Goal: Information Seeking & Learning: Learn about a topic

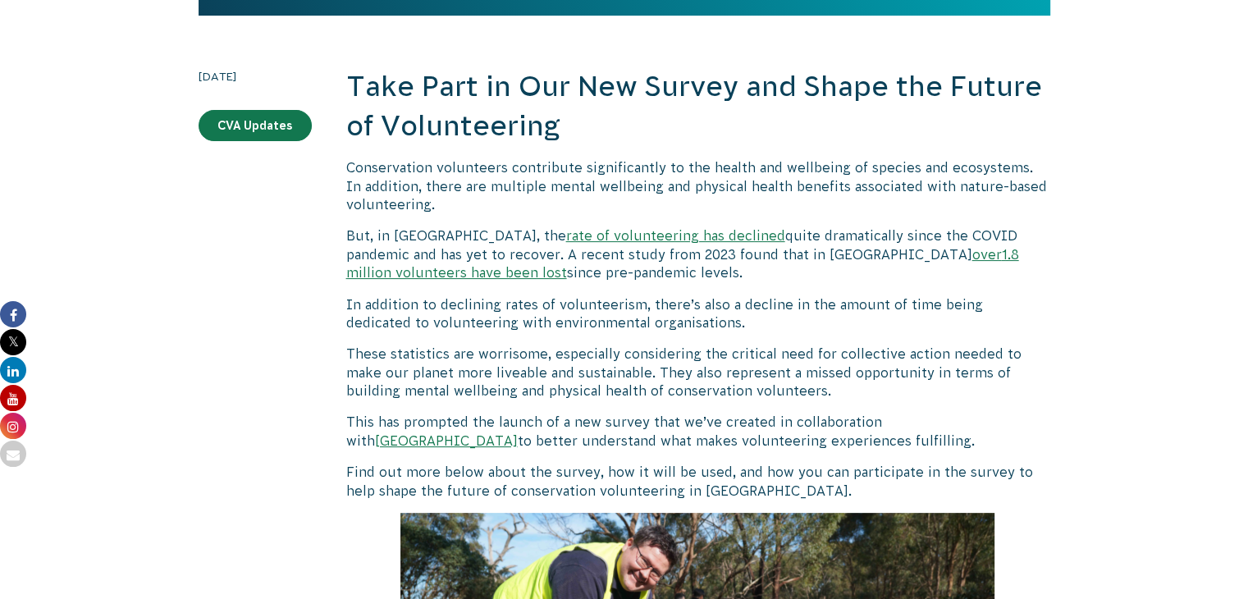
scroll to position [344, 0]
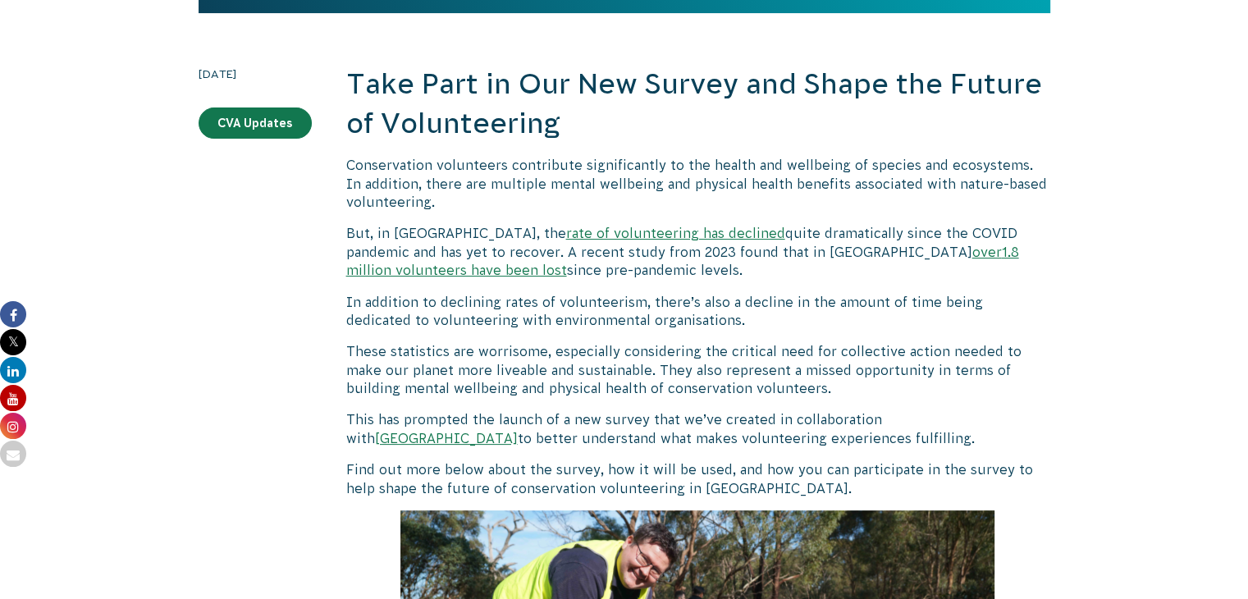
drag, startPoint x: 437, startPoint y: 256, endPoint x: 542, endPoint y: 277, distance: 107.0
click at [542, 277] on p "But, in Australia, the rate of volunteering has declined quite dramatically sin…" at bounding box center [698, 251] width 704 height 55
copy p ". A recent study from 2023 found that in Australia over 1.8 million volunteers …"
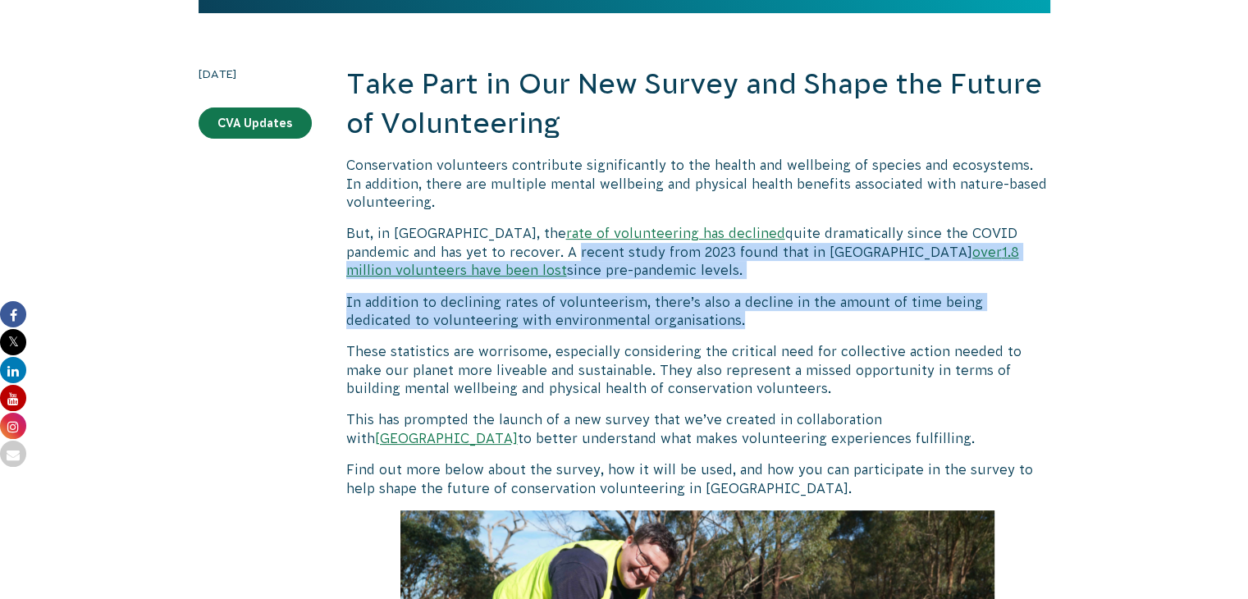
drag, startPoint x: 451, startPoint y: 253, endPoint x: 675, endPoint y: 320, distance: 233.9
copy div "recent study from 2023 found that in Australia over 1.8 million volunteers have…"
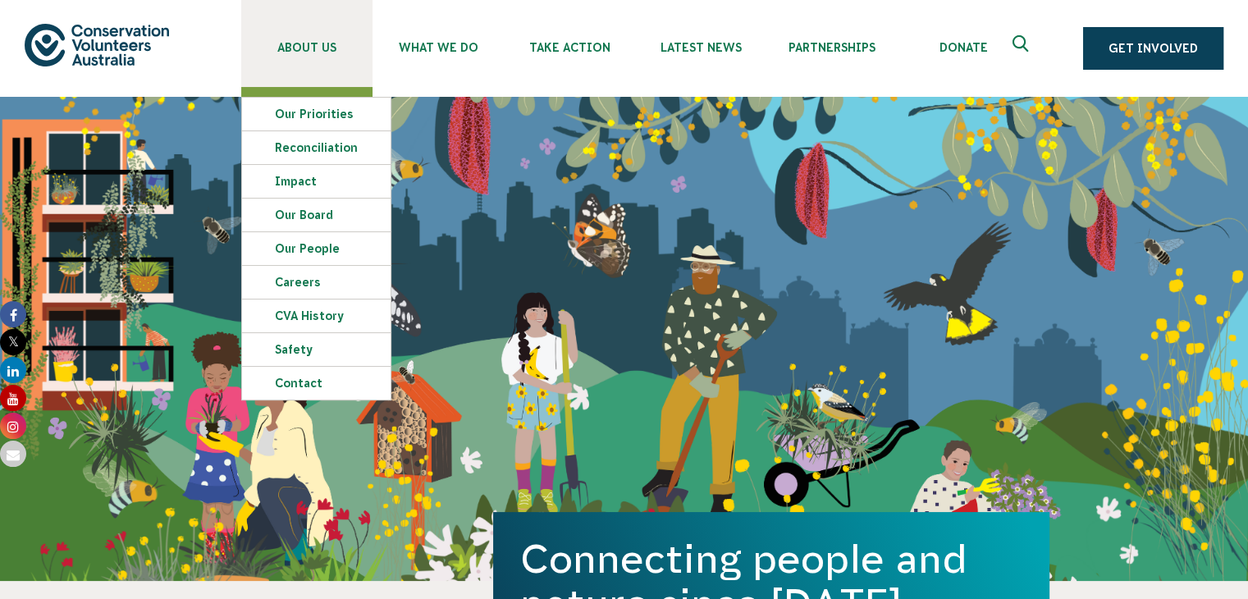
click at [311, 54] on link "About Us" at bounding box center [306, 43] width 131 height 87
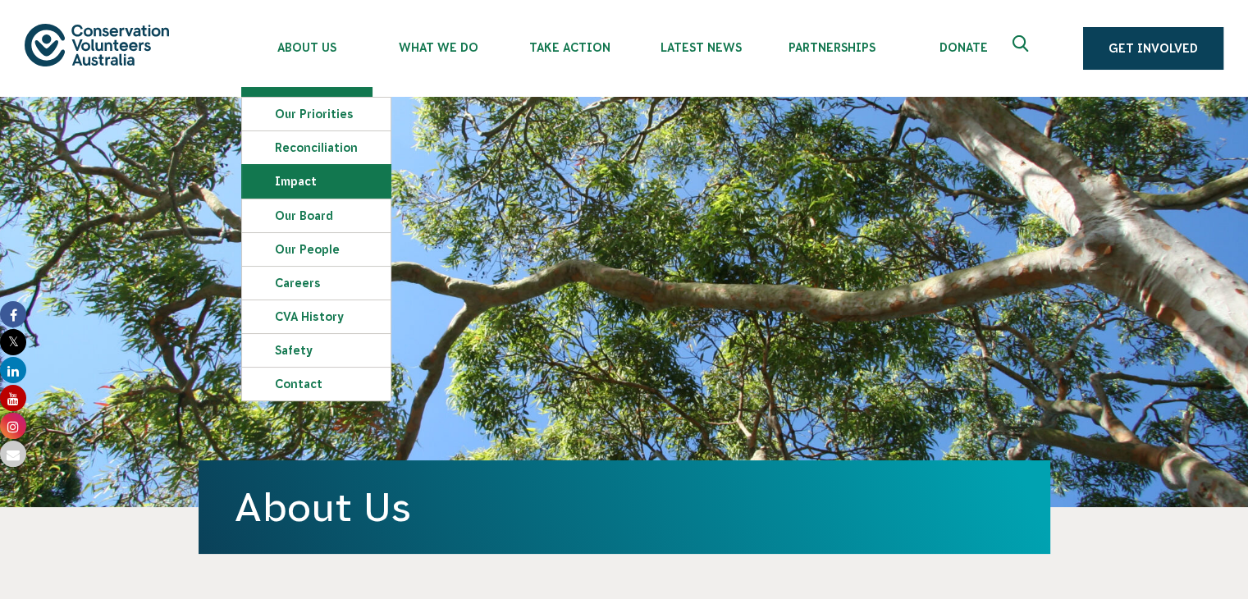
click at [339, 193] on link "Impact" at bounding box center [316, 181] width 149 height 33
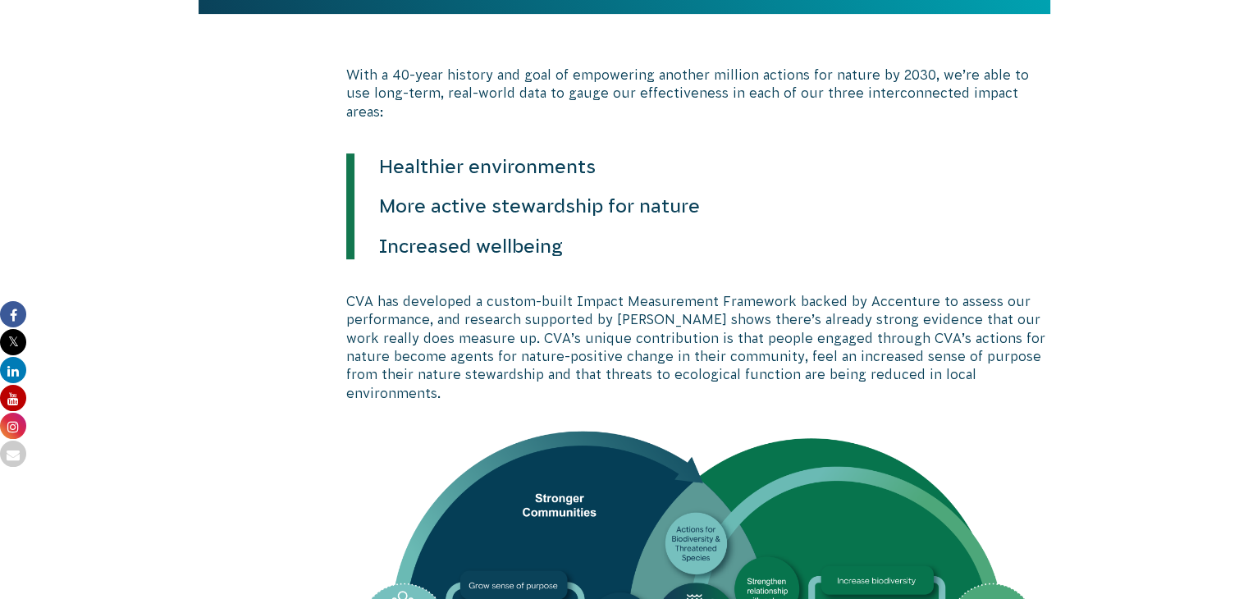
scroll to position [544, 0]
